Goal: Transaction & Acquisition: Purchase product/service

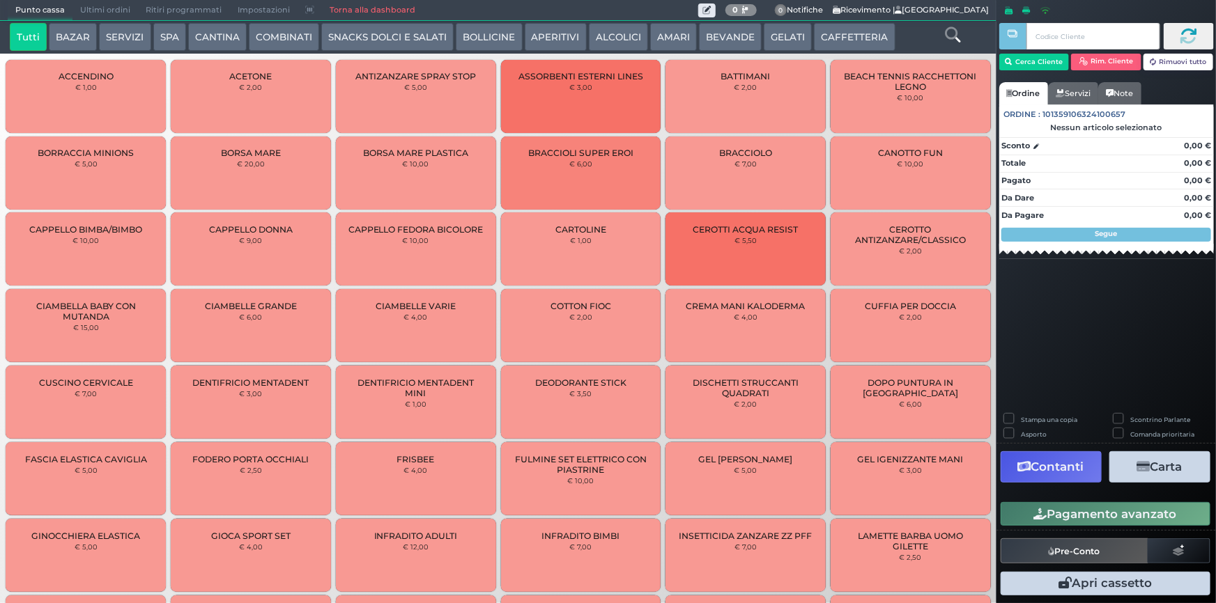
click at [144, 41] on button "SERVIZI" at bounding box center [125, 37] width 52 height 28
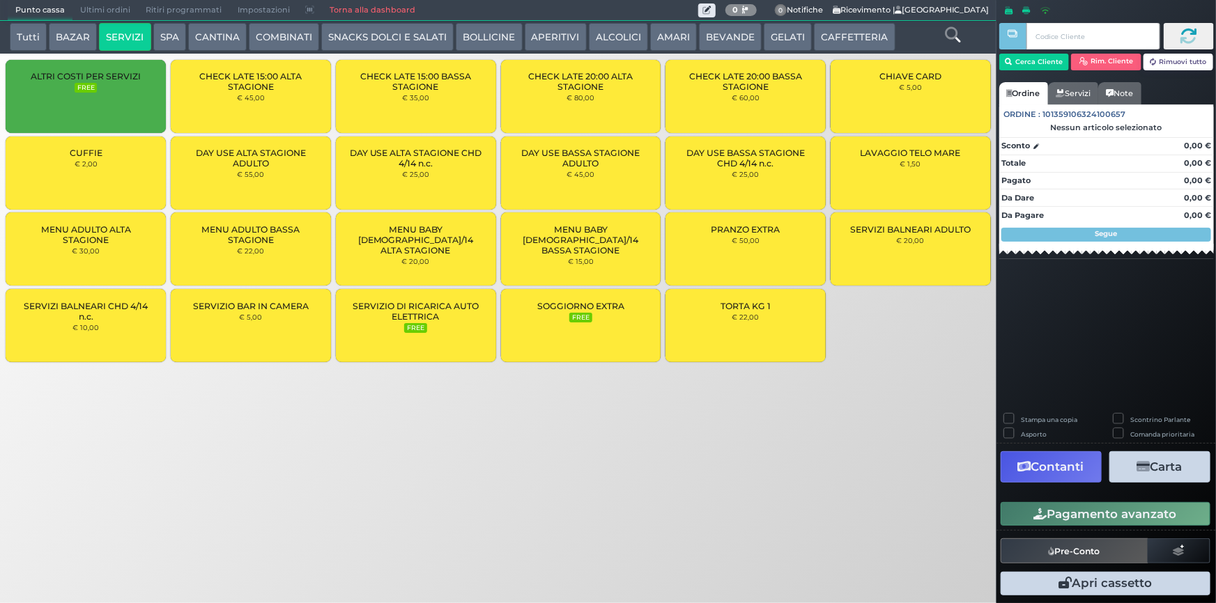
click at [178, 38] on button "SPA" at bounding box center [169, 37] width 33 height 28
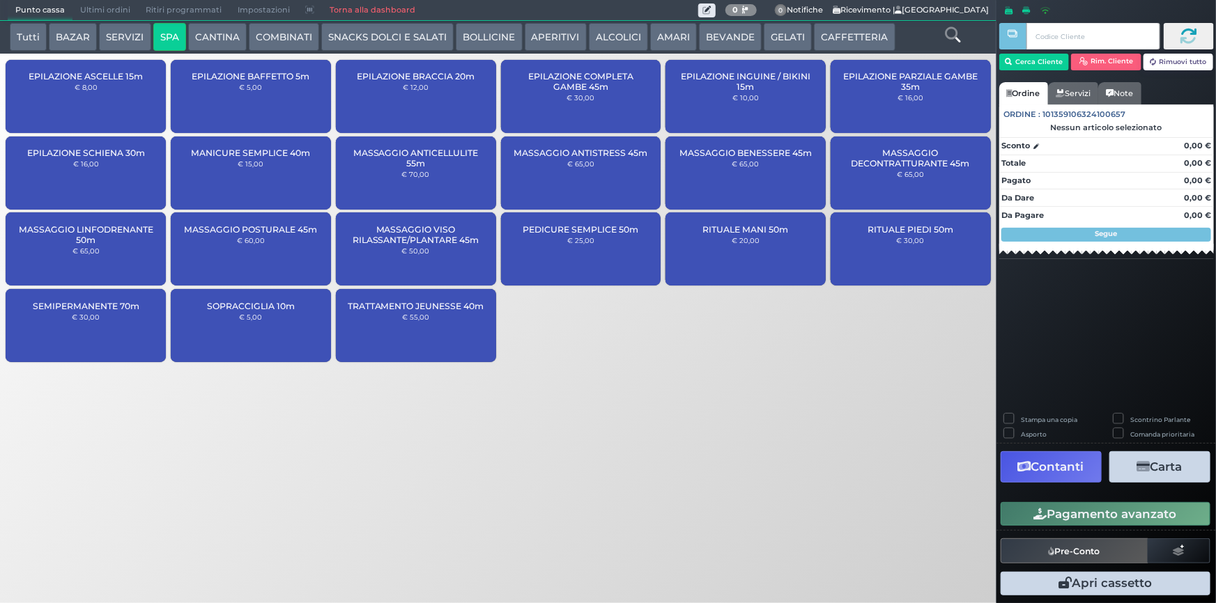
click at [586, 263] on div "PEDICURE SEMPLICE 50m € 25,00" at bounding box center [581, 248] width 160 height 73
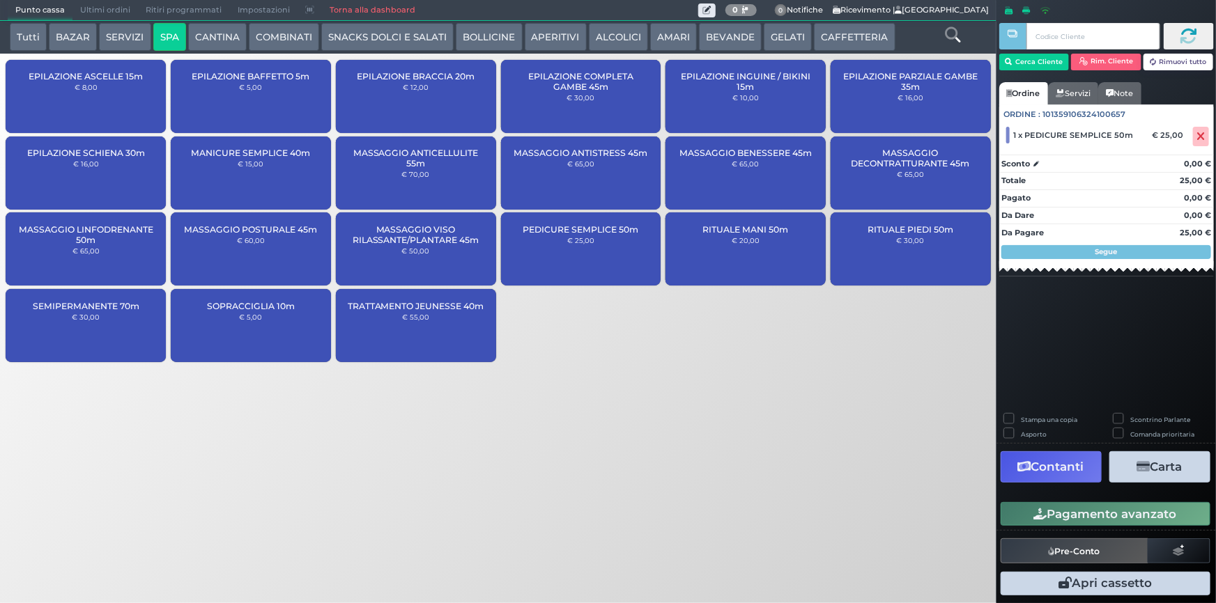
click at [1021, 418] on label "Stampa una copia" at bounding box center [1049, 419] width 56 height 9
checkbox input "true"
click at [1054, 468] on button "Contanti" at bounding box center [1050, 466] width 101 height 31
